Goal: Information Seeking & Learning: Find specific fact

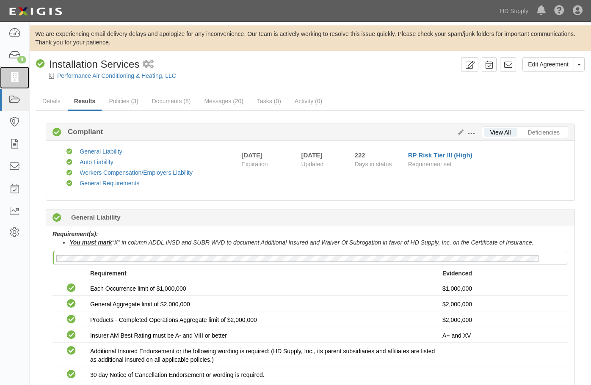
click at [11, 77] on icon at bounding box center [14, 78] width 12 height 10
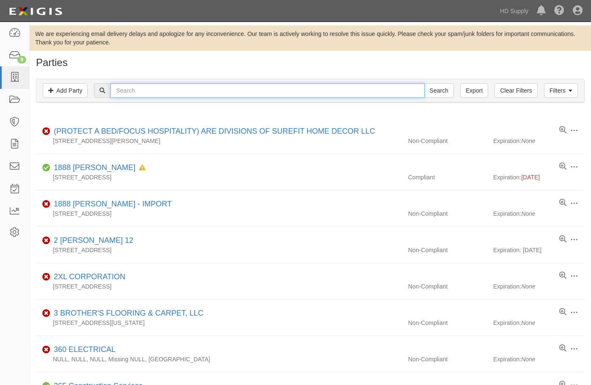
click at [142, 89] on input "text" at bounding box center [267, 90] width 314 height 14
type input "[PERSON_NAME]"
click at [424, 83] on input "Search" at bounding box center [439, 90] width 30 height 14
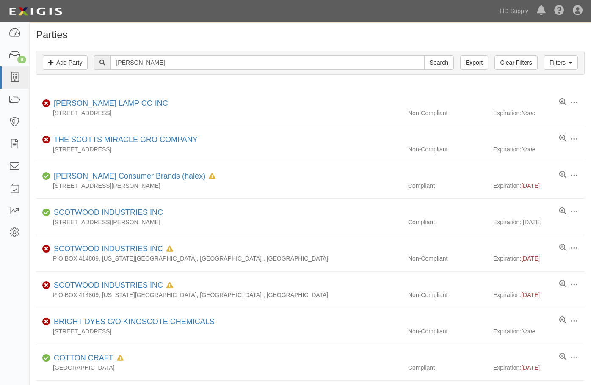
scroll to position [42, 0]
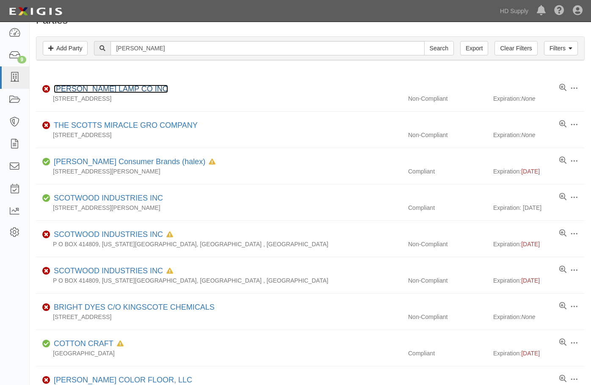
click at [83, 90] on link "[PERSON_NAME] LAMP CO INC" at bounding box center [111, 89] width 114 height 8
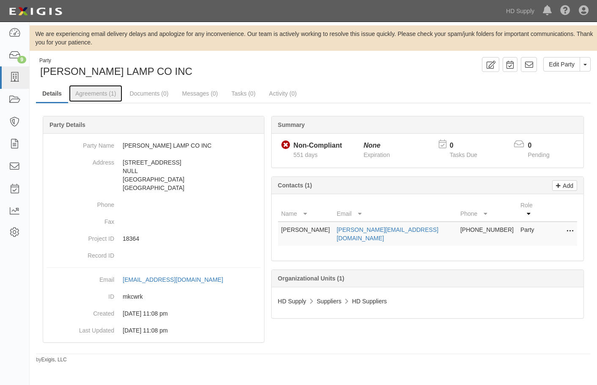
click at [104, 95] on link "Agreements (1)" at bounding box center [95, 93] width 53 height 17
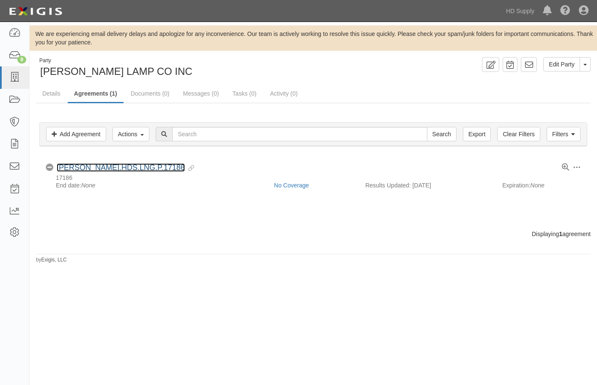
click at [88, 169] on link "SCOT.HDS.LNG.P.17186" at bounding box center [121, 167] width 128 height 8
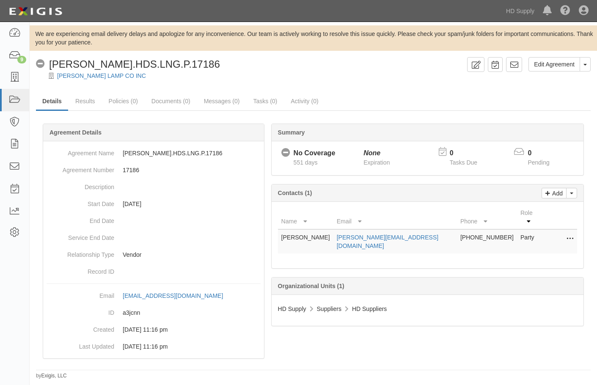
click at [358, 71] on div "No Coverage [PERSON_NAME].HDS.LNG.P.17186" at bounding box center [250, 64] width 428 height 14
